Goal: Task Accomplishment & Management: Manage account settings

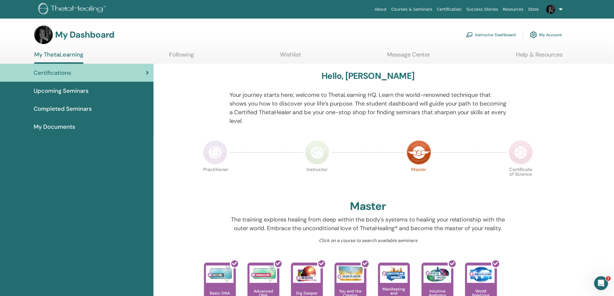
click at [488, 33] on link "Instructor Dashboard" at bounding box center [491, 34] width 50 height 13
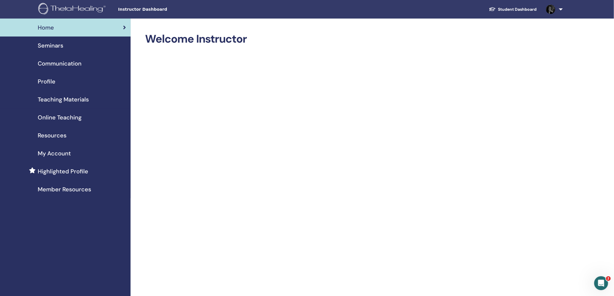
click at [53, 46] on span "Seminars" at bounding box center [51, 45] width 26 height 9
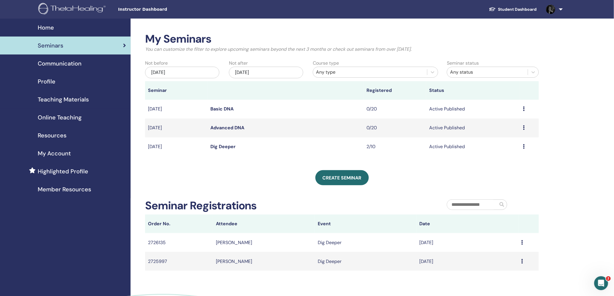
click at [523, 147] on td "Preview Edit Attendees Cancel" at bounding box center [529, 147] width 19 height 19
click at [524, 147] on icon at bounding box center [524, 146] width 2 height 5
click at [541, 168] on div "My Seminars You can customize the filter to explore upcoming seminars beyond th…" at bounding box center [361, 186] width 461 height 334
click at [523, 243] on icon at bounding box center [523, 242] width 2 height 5
click at [570, 230] on div "My Seminars You can customize the filter to explore upcoming seminars beyond th…" at bounding box center [361, 186] width 461 height 334
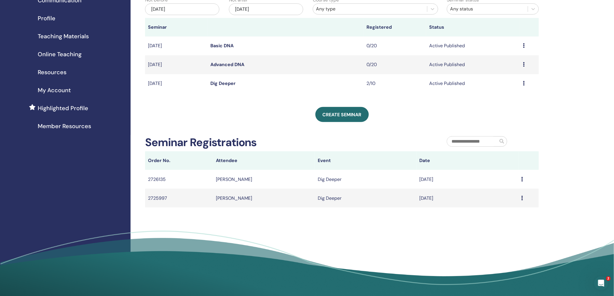
scroll to position [29, 0]
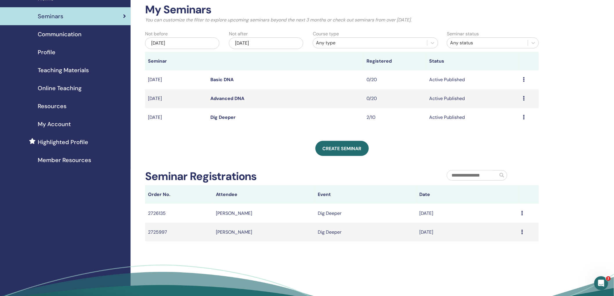
click at [523, 80] on icon at bounding box center [524, 79] width 2 height 5
click at [548, 91] on div "My Seminars You can customize the filter to explore upcoming seminars beyond th…" at bounding box center [361, 156] width 461 height 334
click at [201, 42] on div "Jun/14, 2025" at bounding box center [182, 43] width 74 height 12
click at [200, 82] on div "6" at bounding box center [201, 83] width 8 height 8
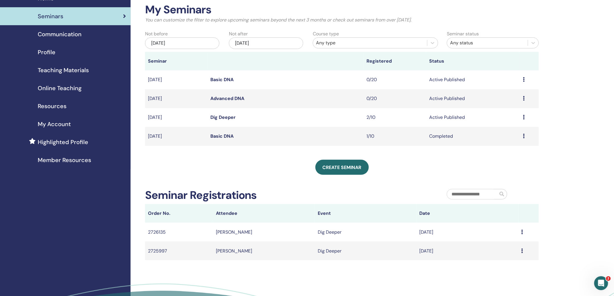
click at [525, 137] on div "Preview Attendees" at bounding box center [529, 136] width 13 height 7
click at [552, 136] on div "My Seminars You can customize the filter to explore upcoming seminars beyond th…" at bounding box center [361, 165] width 461 height 353
click at [524, 116] on icon at bounding box center [524, 117] width 2 height 5
click at [525, 97] on icon at bounding box center [524, 98] width 2 height 5
click at [523, 118] on td "Preview Edit Attendees Cancel" at bounding box center [529, 117] width 19 height 19
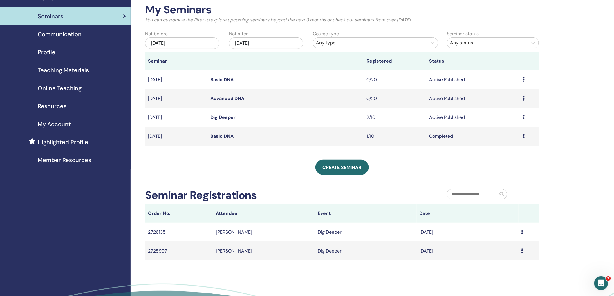
click at [525, 118] on icon at bounding box center [524, 117] width 2 height 5
click at [283, 168] on div "Create seminar" at bounding box center [342, 167] width 394 height 15
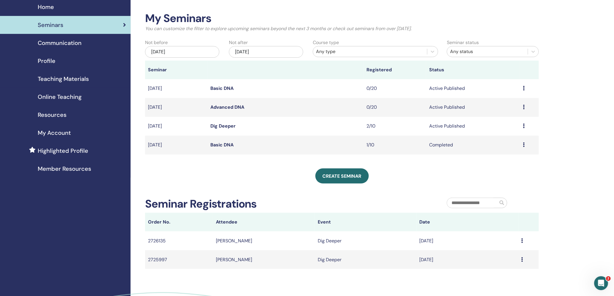
scroll to position [32, 0]
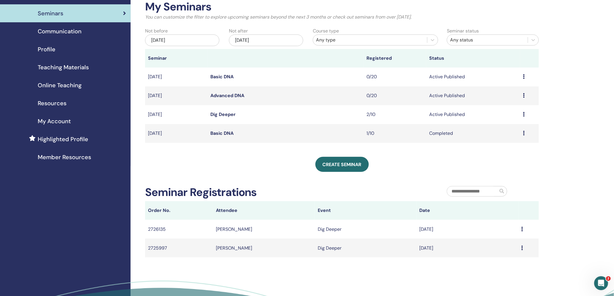
click at [522, 228] on icon at bounding box center [523, 229] width 2 height 5
click at [510, 234] on link "Message" at bounding box center [509, 233] width 19 height 6
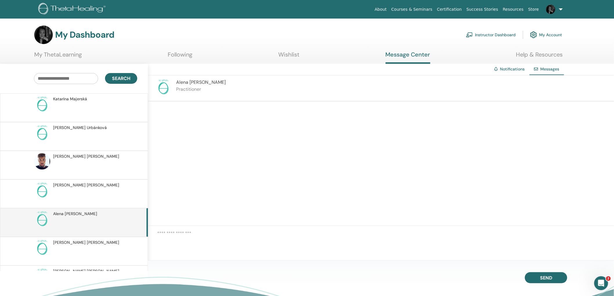
click at [80, 36] on h3 "My Dashboard" at bounding box center [84, 35] width 59 height 10
click at [501, 33] on link "Instructor Dashboard" at bounding box center [491, 34] width 50 height 13
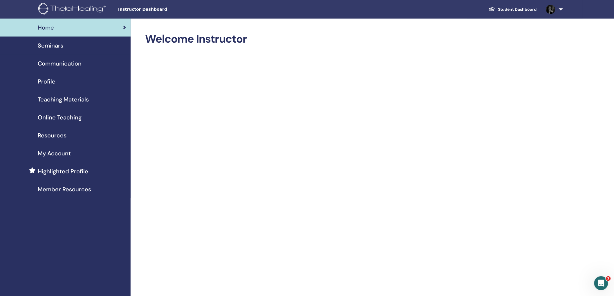
click at [54, 46] on span "Seminars" at bounding box center [51, 45] width 26 height 9
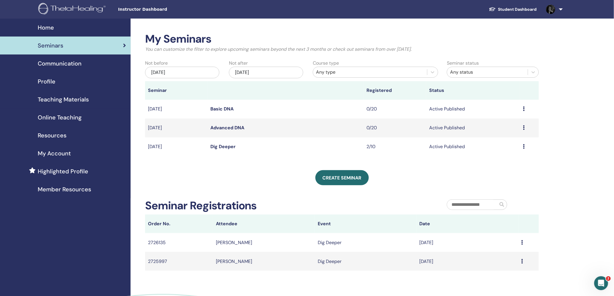
click at [524, 148] on icon at bounding box center [524, 146] width 2 height 5
click at [496, 162] on link "Edit" at bounding box center [494, 162] width 8 height 6
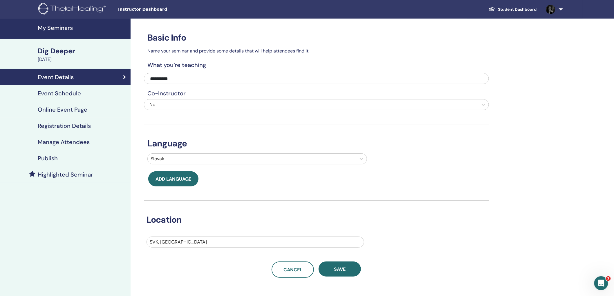
click at [60, 126] on h4 "Registration Details" at bounding box center [64, 126] width 53 height 7
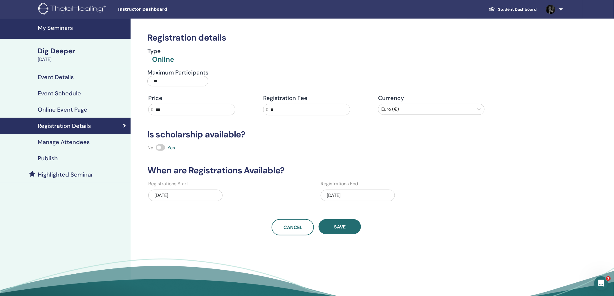
click at [56, 92] on h4 "Event Schedule" at bounding box center [59, 93] width 43 height 7
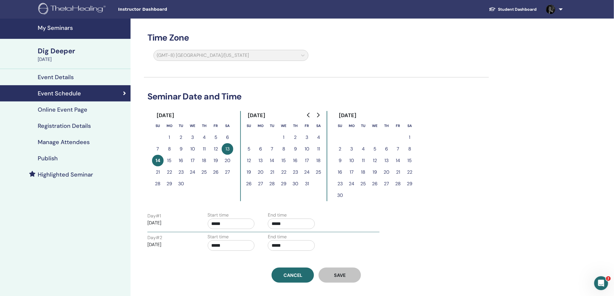
click at [65, 125] on h4 "Registration Details" at bounding box center [64, 126] width 53 height 7
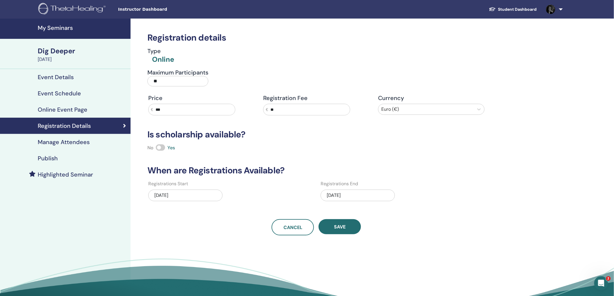
click at [61, 110] on h4 "Online Event Page" at bounding box center [63, 109] width 50 height 7
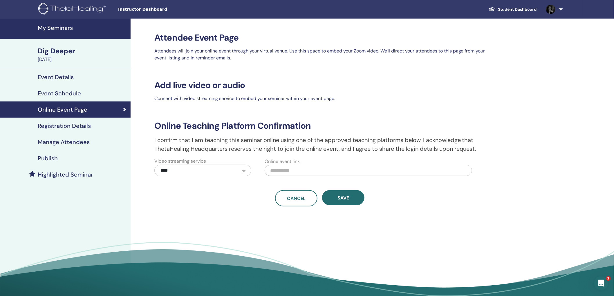
click at [57, 156] on h4 "Publish" at bounding box center [48, 158] width 20 height 7
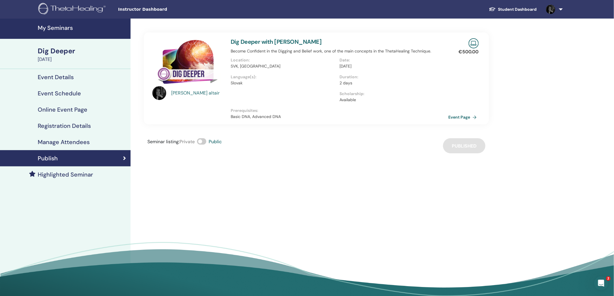
click at [200, 142] on span at bounding box center [201, 141] width 9 height 6
click at [64, 25] on h4 "My Seminars" at bounding box center [82, 27] width 89 height 7
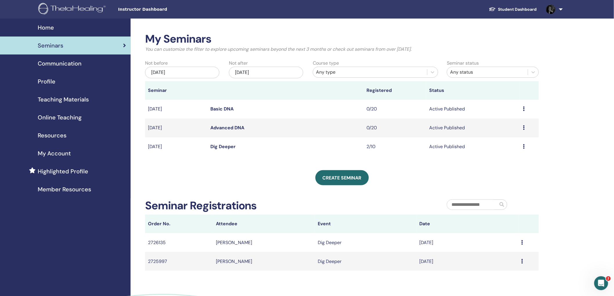
click at [523, 146] on icon at bounding box center [524, 146] width 2 height 5
click at [499, 165] on link "Attendees" at bounding box center [500, 168] width 22 height 6
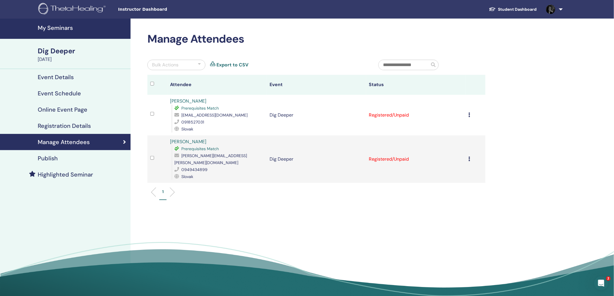
click at [470, 115] on icon at bounding box center [470, 115] width 2 height 5
click at [452, 135] on p "Mark as Paid" at bounding box center [456, 137] width 46 height 7
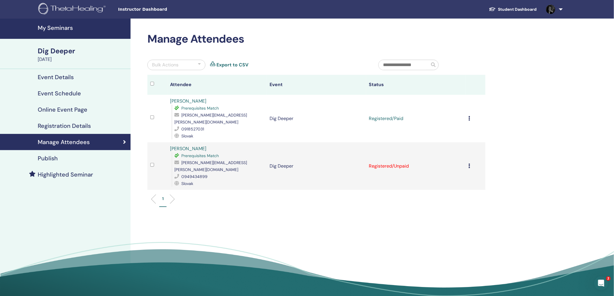
click at [469, 164] on icon at bounding box center [470, 166] width 2 height 5
click at [457, 177] on p "Mark as Paid" at bounding box center [454, 177] width 46 height 7
click at [52, 30] on h4 "My Seminars" at bounding box center [82, 27] width 89 height 7
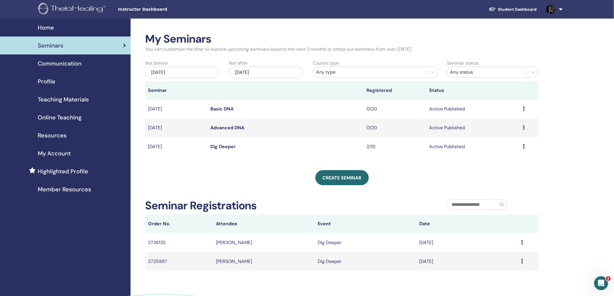
click at [523, 147] on icon at bounding box center [524, 146] width 2 height 5
click at [544, 171] on div "My Seminars You can customize the filter to explore upcoming seminars beyond th…" at bounding box center [361, 186] width 461 height 334
click at [521, 243] on td "Message" at bounding box center [529, 242] width 20 height 19
click at [522, 243] on icon at bounding box center [523, 242] width 2 height 5
click at [565, 233] on div "My Seminars You can customize the filter to explore upcoming seminars beyond th…" at bounding box center [361, 186] width 461 height 334
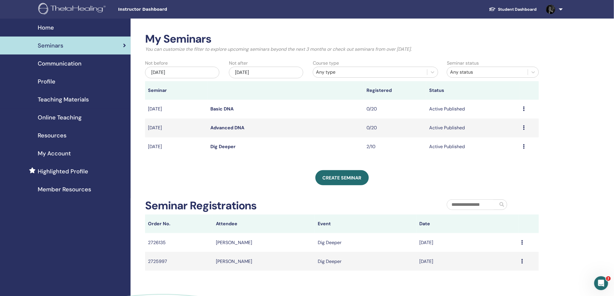
click at [524, 148] on icon at bounding box center [524, 146] width 2 height 5
click at [505, 170] on link "Attendees" at bounding box center [500, 170] width 22 height 6
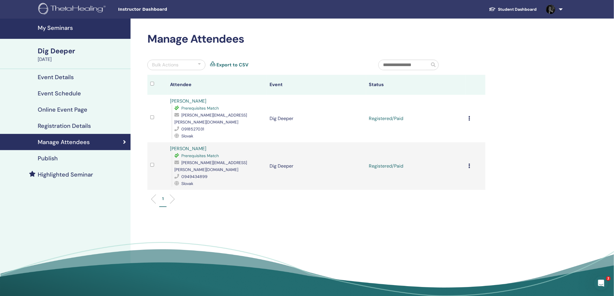
click at [467, 114] on td "Cancel Registration Do not auto-certify Mark as Paid Mark as Unpaid Mark as Abs…" at bounding box center [476, 119] width 20 height 48
click at [468, 114] on td "Cancel Registration Do not auto-certify Mark as Paid Mark as Unpaid Mark as Abs…" at bounding box center [476, 119] width 20 height 48
click at [469, 116] on icon at bounding box center [470, 118] width 2 height 5
click at [463, 163] on p "Complete and Certify" at bounding box center [455, 163] width 46 height 7
click at [469, 164] on icon at bounding box center [470, 166] width 2 height 5
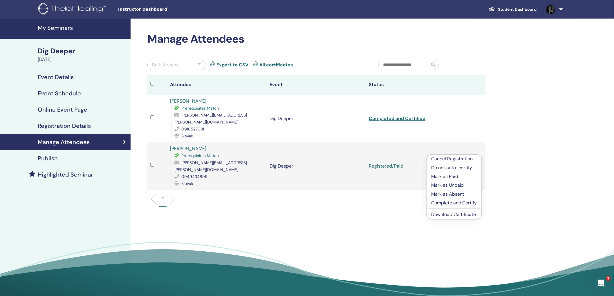
click at [473, 201] on p "Complete and Certify" at bounding box center [454, 203] width 46 height 7
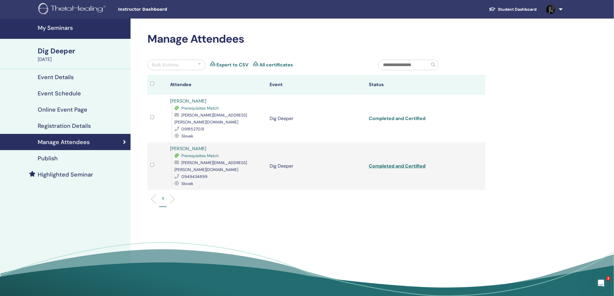
click at [398, 116] on link "Completed and Certified" at bounding box center [397, 119] width 57 height 6
click at [400, 163] on link "Completed and Certified" at bounding box center [397, 166] width 57 height 6
